Goal: Information Seeking & Learning: Check status

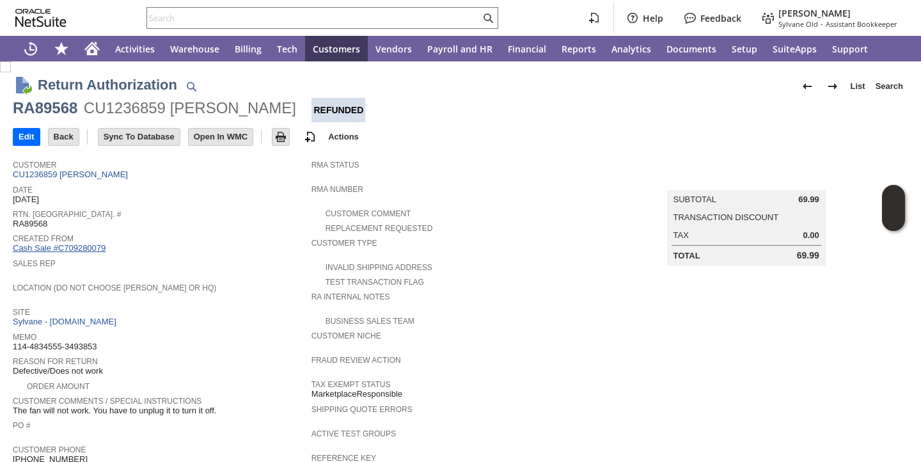
click at [96, 245] on link "Cash Sale #C709280079" at bounding box center [59, 248] width 93 height 10
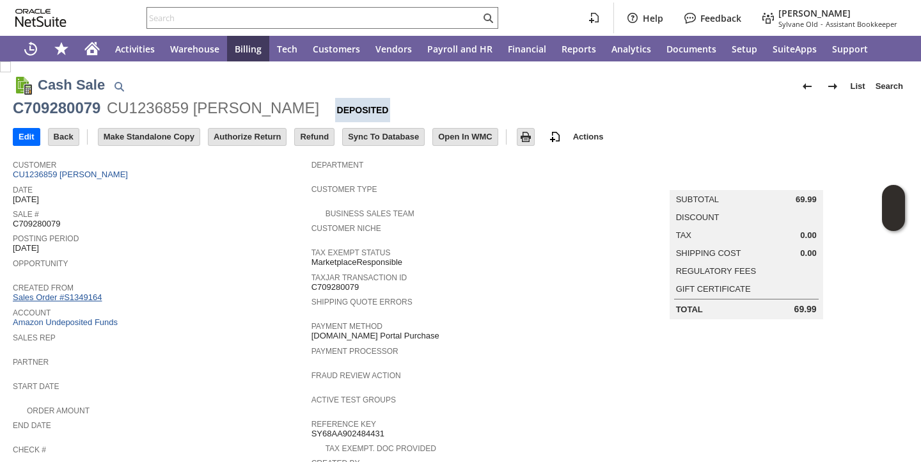
click at [89, 299] on link "Sales Order #S1349164" at bounding box center [59, 297] width 92 height 10
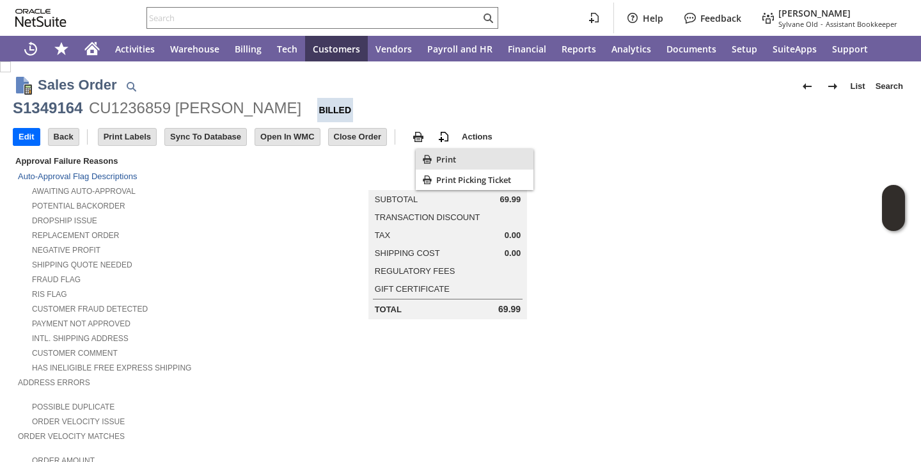
click at [428, 157] on icon "Print" at bounding box center [427, 159] width 13 height 13
click at [430, 16] on input "text" at bounding box center [313, 17] width 333 height 15
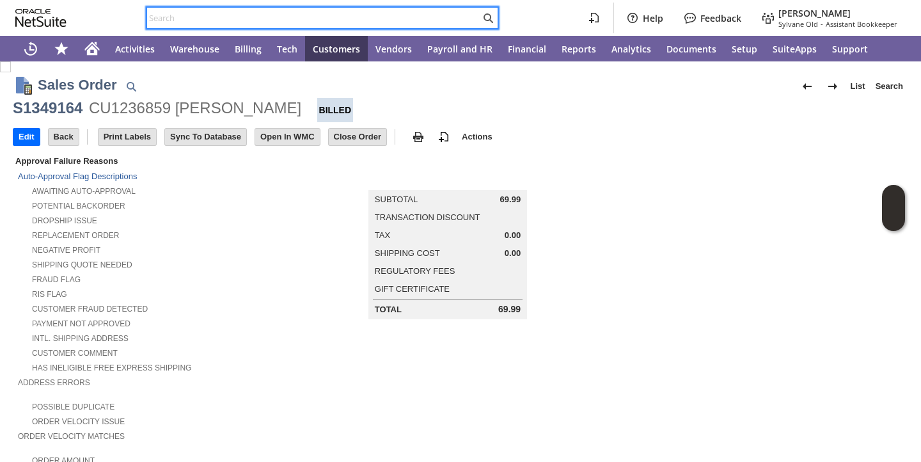
paste input "Ra89652"
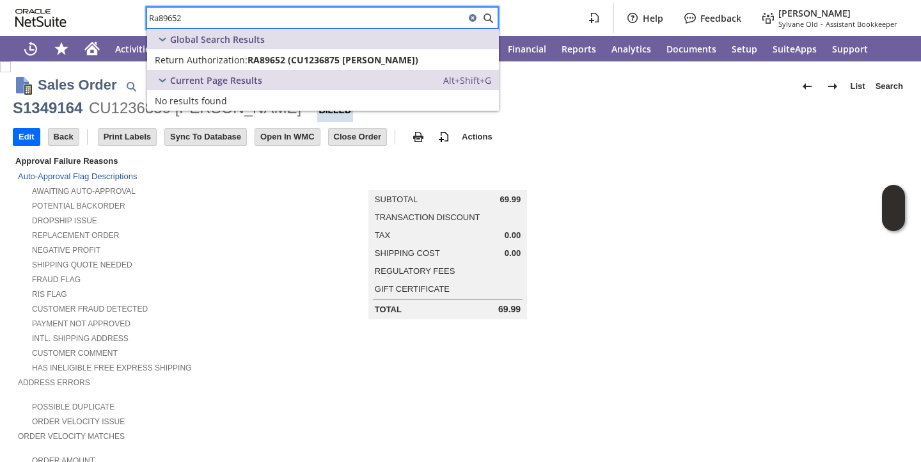
type input "Ra89652"
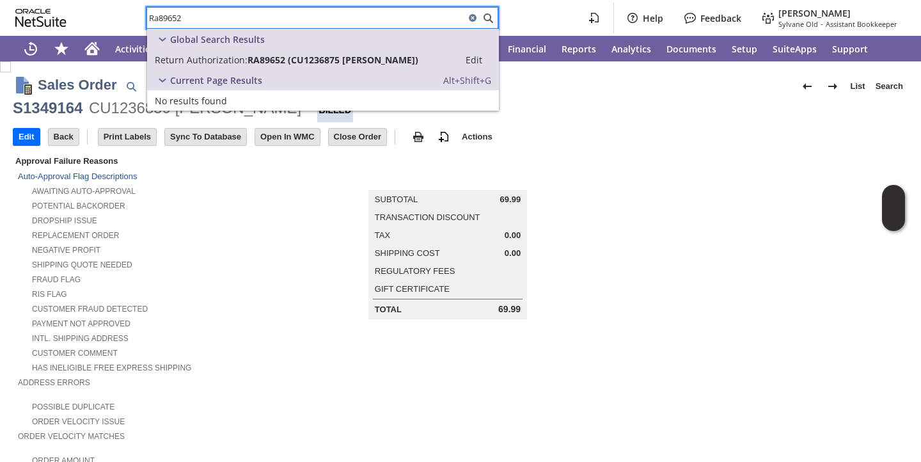
click at [235, 61] on span "Return Authorization:" at bounding box center [201, 60] width 93 height 12
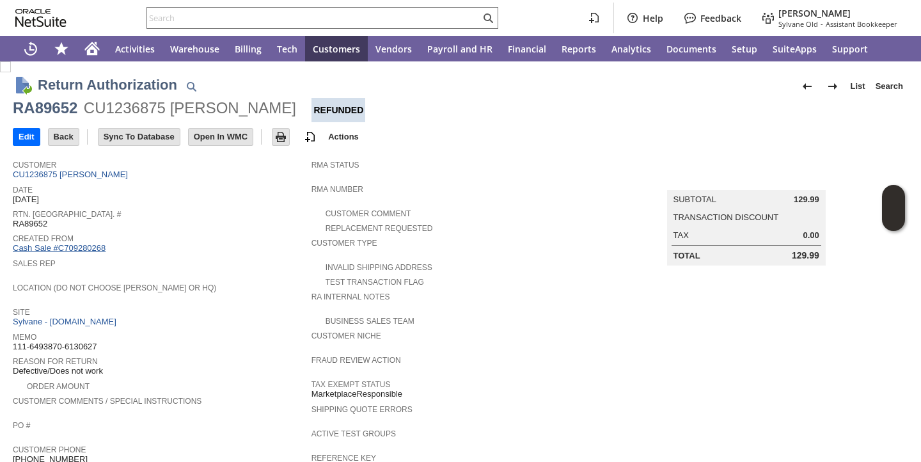
click at [72, 252] on link "Cash Sale #C709280268" at bounding box center [59, 248] width 93 height 10
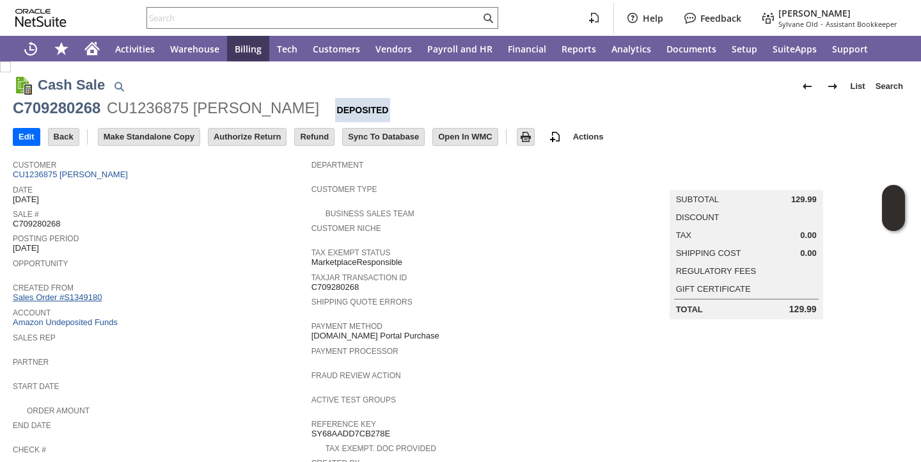
click at [87, 294] on link "Sales Order #S1349180" at bounding box center [59, 297] width 92 height 10
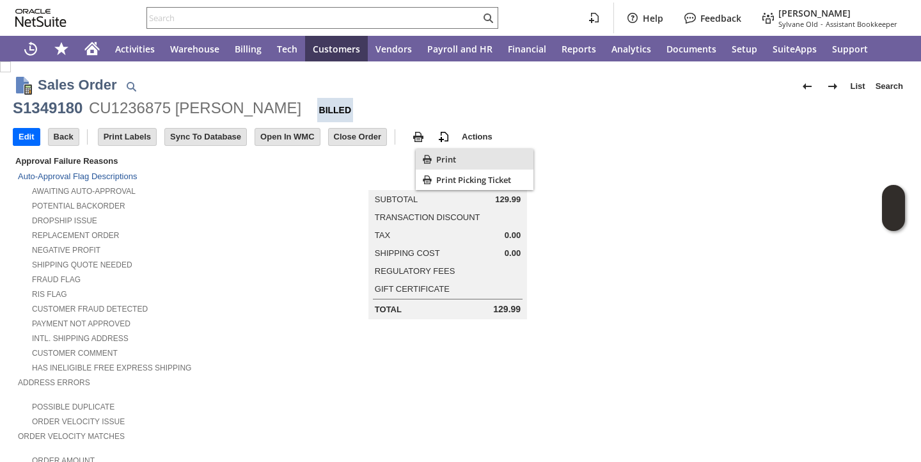
click at [429, 163] on icon "Print" at bounding box center [427, 159] width 8 height 8
click at [358, 15] on input "text" at bounding box center [313, 17] width 333 height 15
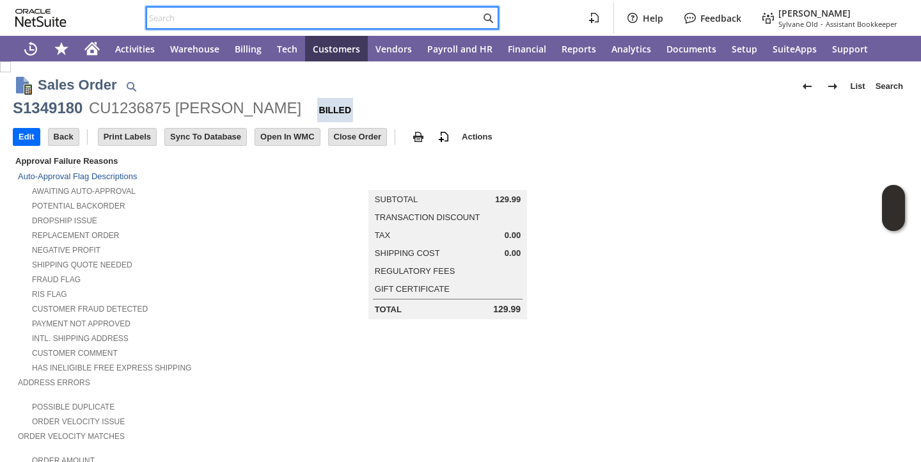
paste input "RA89674"
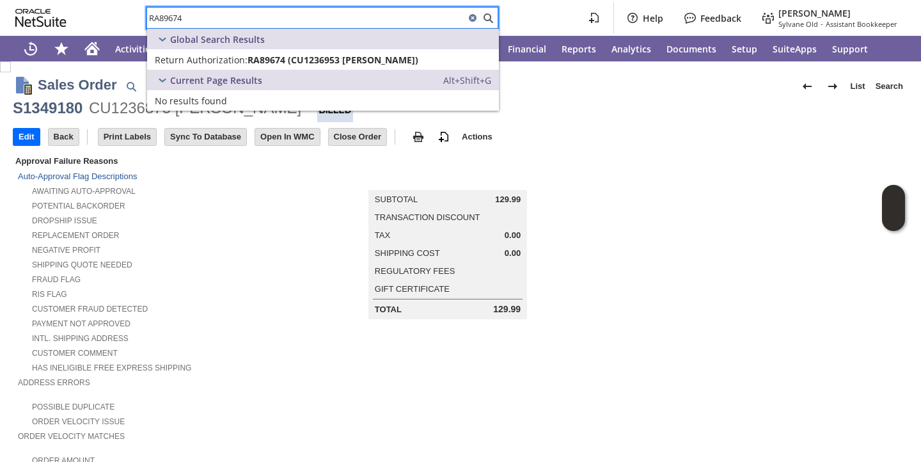
type input "RA89674"
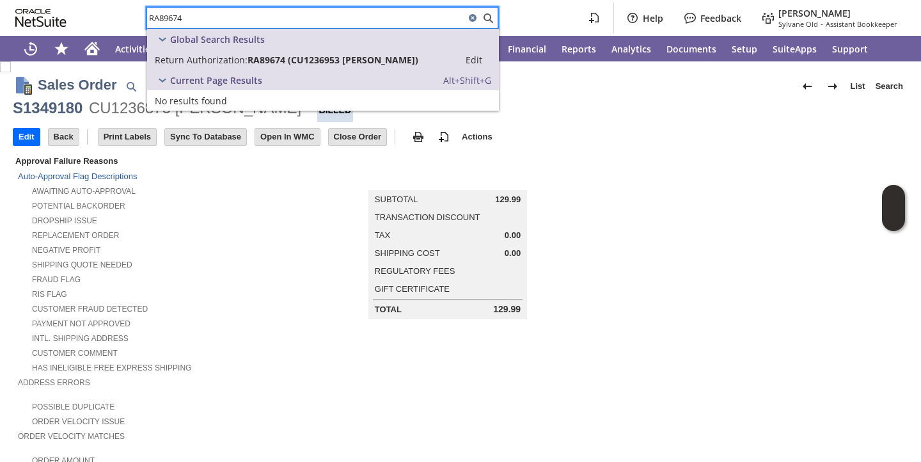
click at [233, 60] on span "Return Authorization:" at bounding box center [201, 60] width 93 height 12
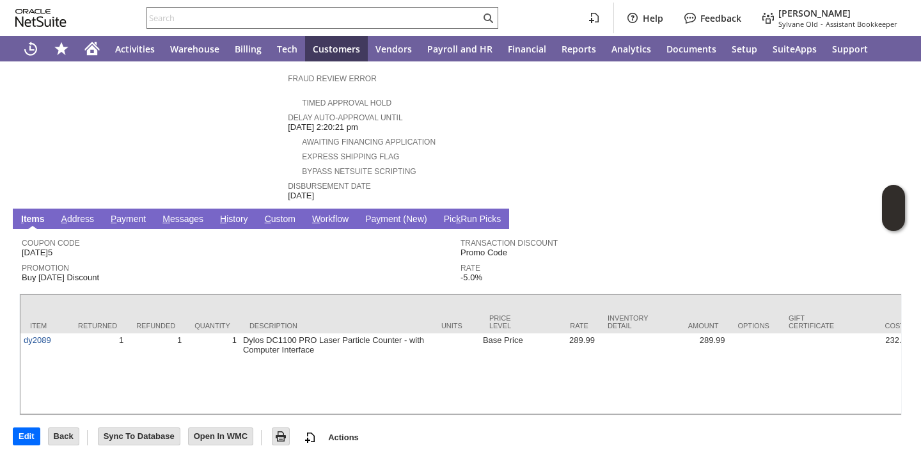
scroll to position [512, 0]
click at [242, 214] on link "H istory" at bounding box center [234, 220] width 35 height 12
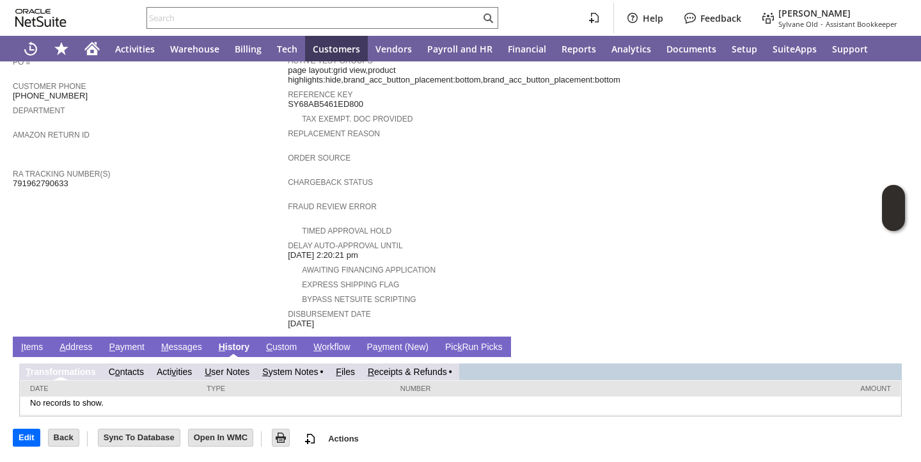
scroll to position [0, 0]
click at [297, 374] on link "S ystem Notes" at bounding box center [290, 372] width 56 height 10
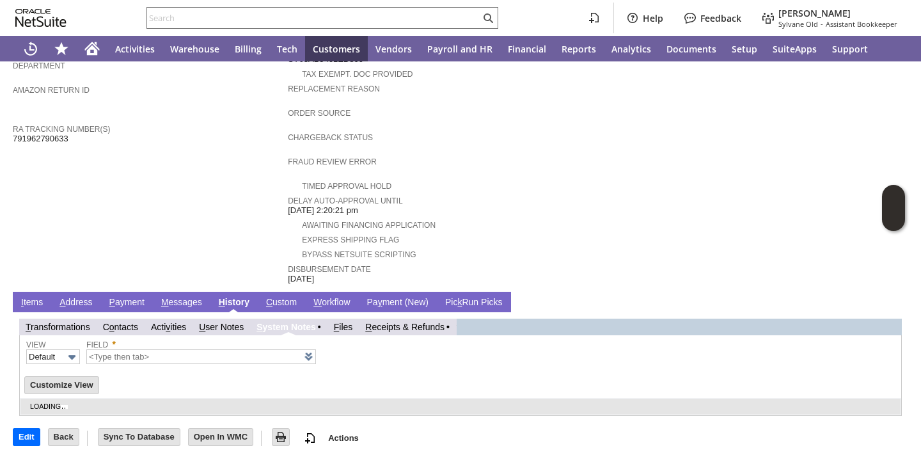
type input "1 to 25 of 84"
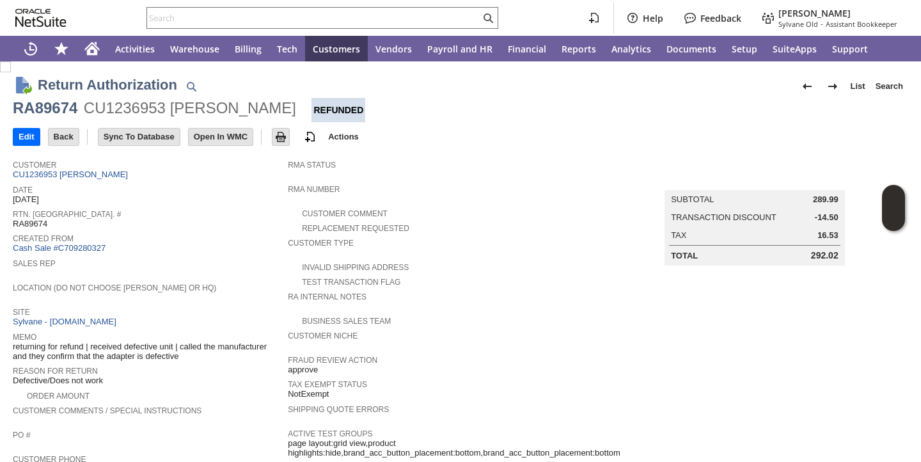
click at [235, 267] on span "Sales Rep" at bounding box center [147, 261] width 269 height 13
click at [74, 349] on span "returning for refund | received defective unit | called the manufacturer and th…" at bounding box center [147, 352] width 269 height 20
copy tbody "returning for refund | received defective unit | called the manufacturer and th…"
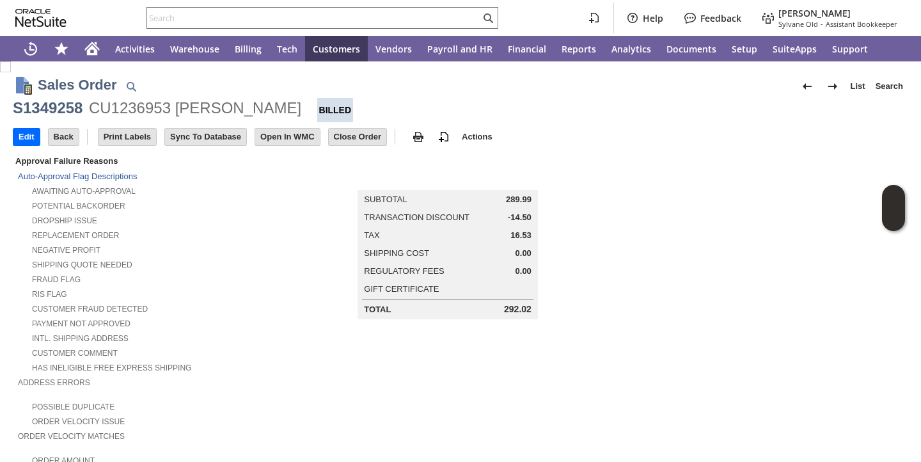
click at [215, 225] on td "Dropship Issue" at bounding box center [154, 219] width 273 height 15
click at [436, 156] on div "Print" at bounding box center [475, 159] width 118 height 20
